Goal: Task Accomplishment & Management: Manage account settings

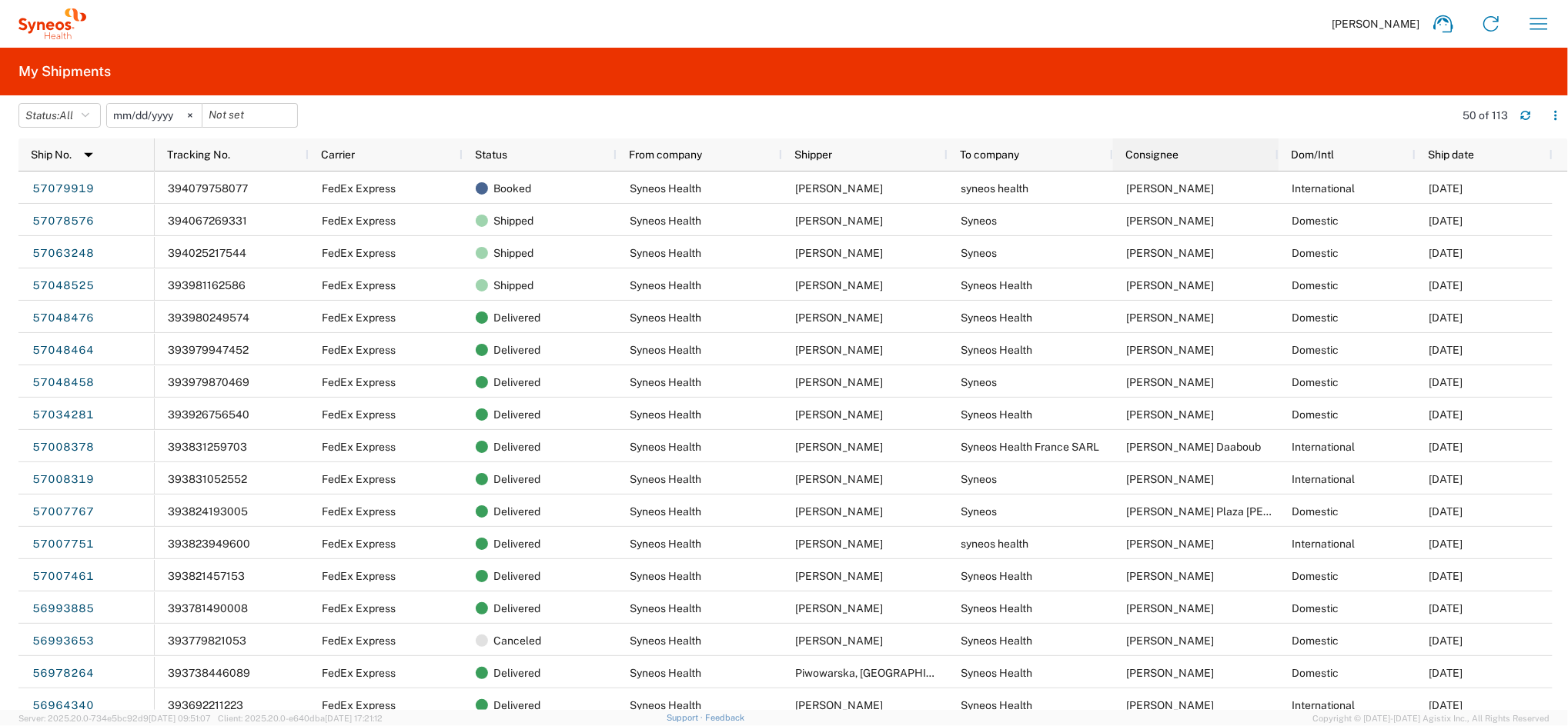
click at [1183, 153] on div "Consignee" at bounding box center [1199, 154] width 147 height 25
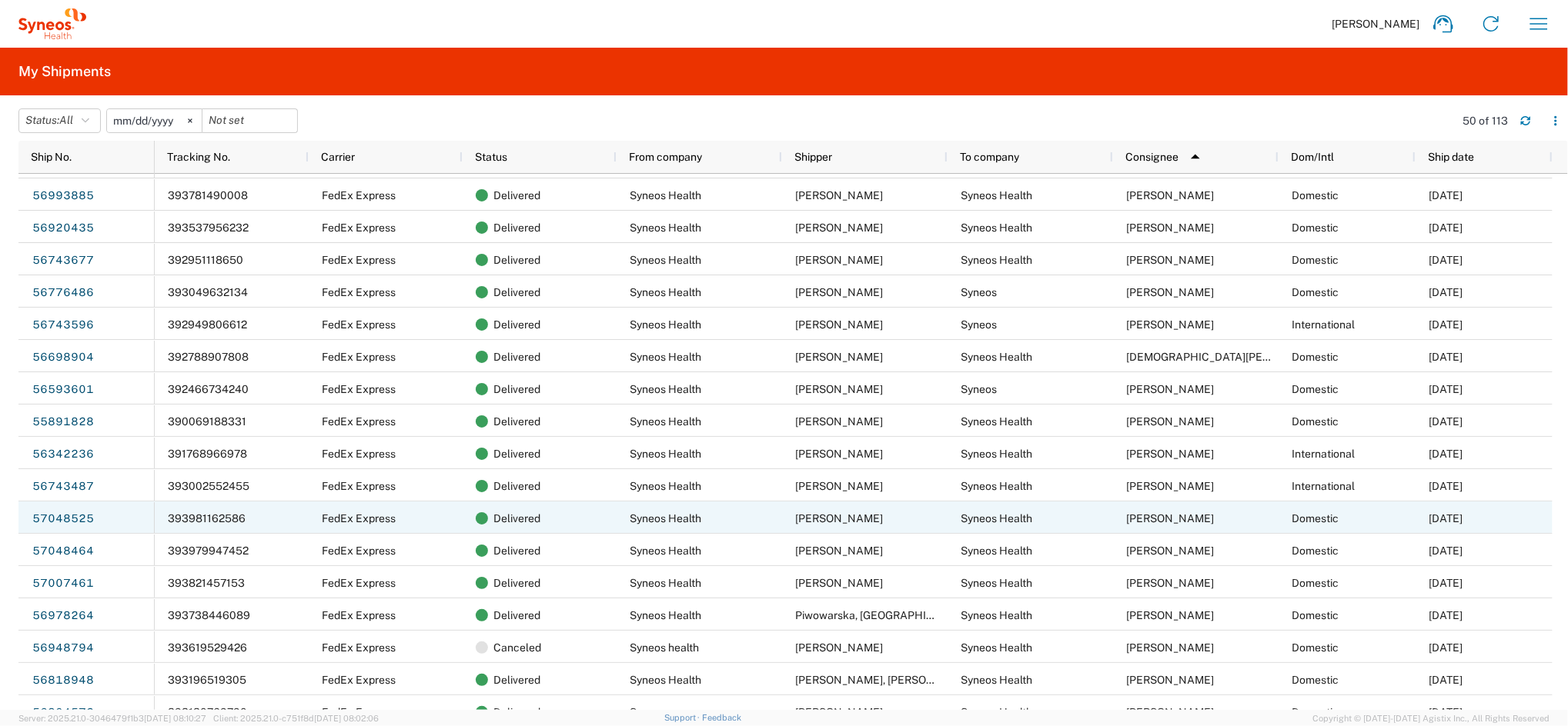
scroll to position [821, 0]
